Goal: Find specific page/section: Find specific page/section

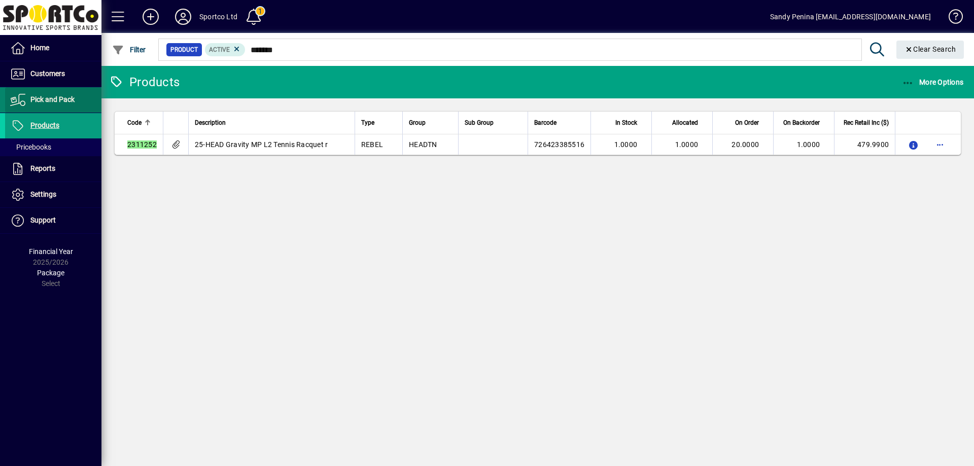
click at [51, 94] on span "Pick and Pack" at bounding box center [39, 100] width 69 height 12
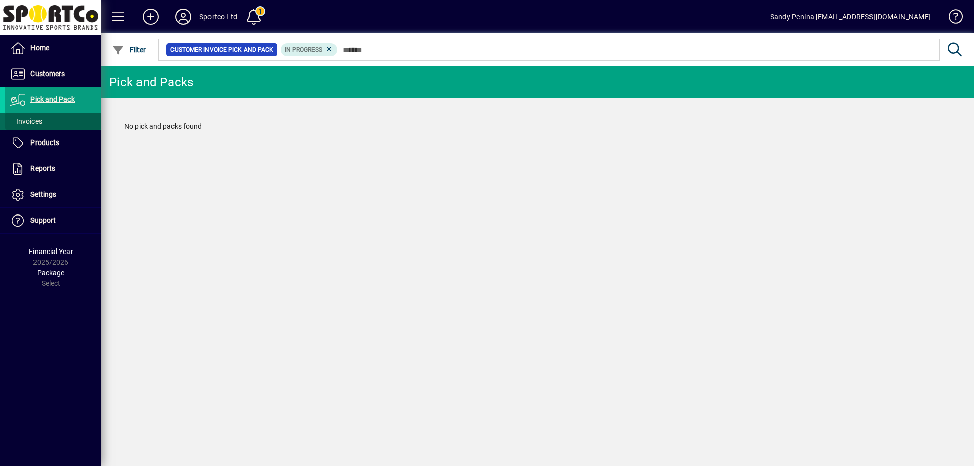
click at [40, 122] on span "Invoices" at bounding box center [26, 121] width 32 height 8
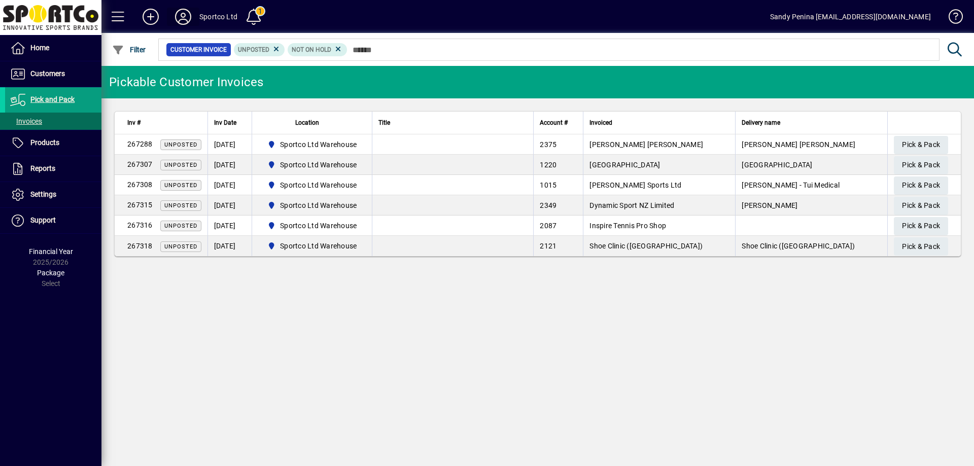
click at [182, 15] on icon at bounding box center [183, 17] width 20 height 16
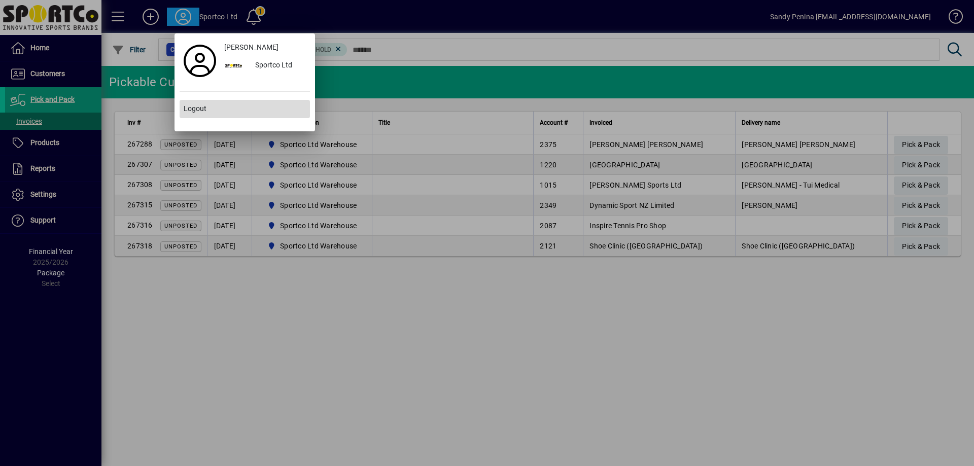
click at [209, 110] on span at bounding box center [245, 109] width 130 height 24
